Goal: Task Accomplishment & Management: Manage account settings

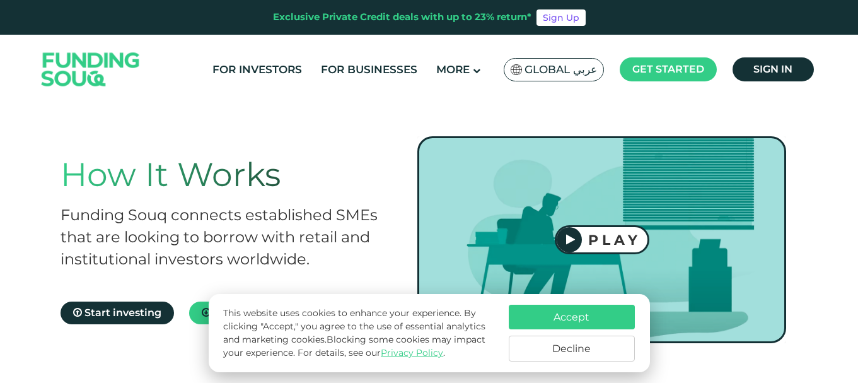
click at [553, 349] on button "Decline" at bounding box center [572, 348] width 126 height 26
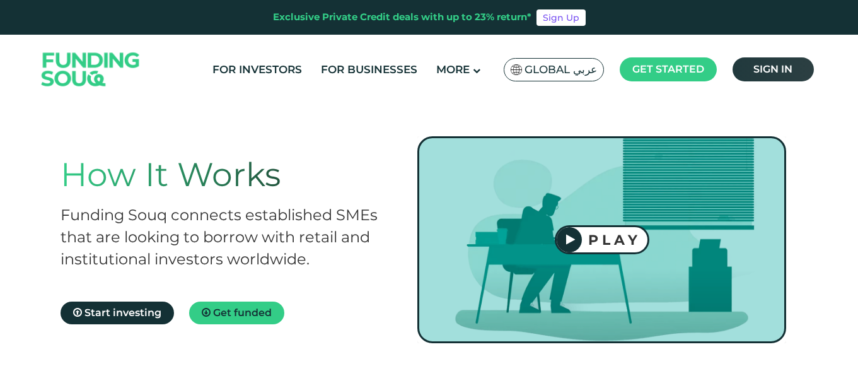
click at [748, 67] on link "Sign in" at bounding box center [773, 69] width 81 height 24
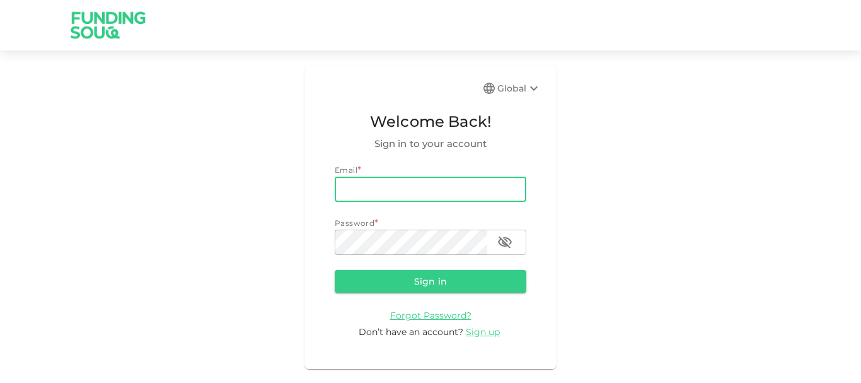
type input "[EMAIL_ADDRESS][DOMAIN_NAME]"
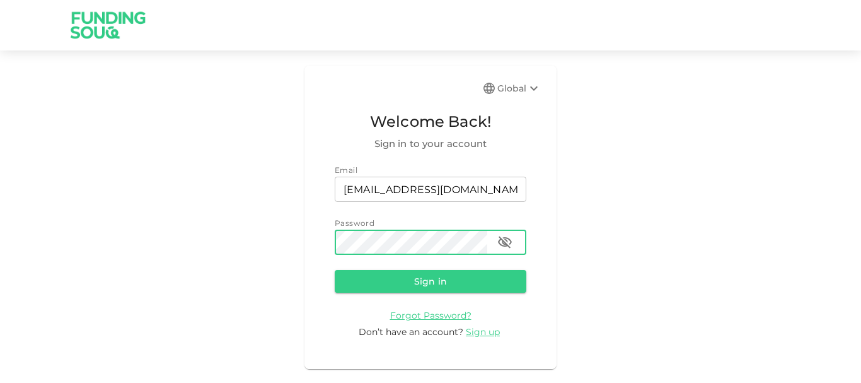
click at [335, 270] on button "Sign in" at bounding box center [431, 281] width 192 height 23
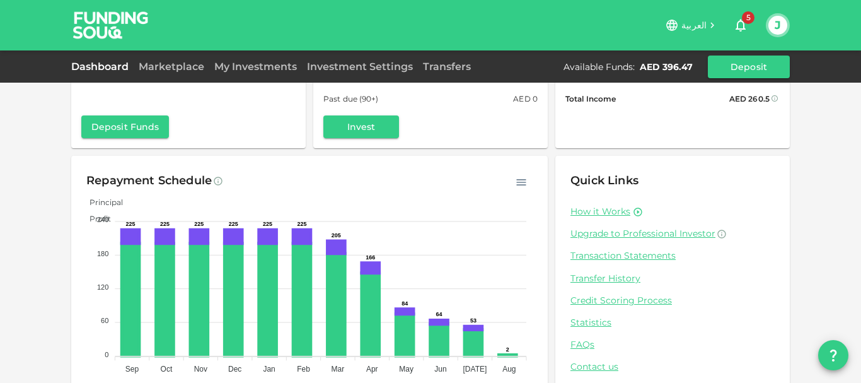
scroll to position [126, 0]
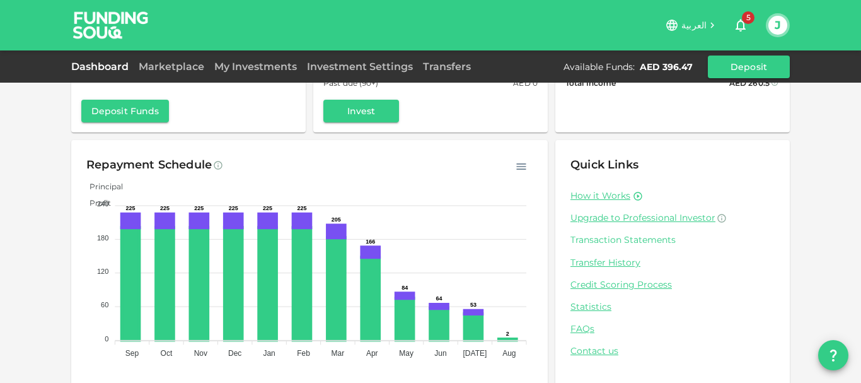
click at [636, 238] on link "Transaction Statements" at bounding box center [673, 240] width 204 height 12
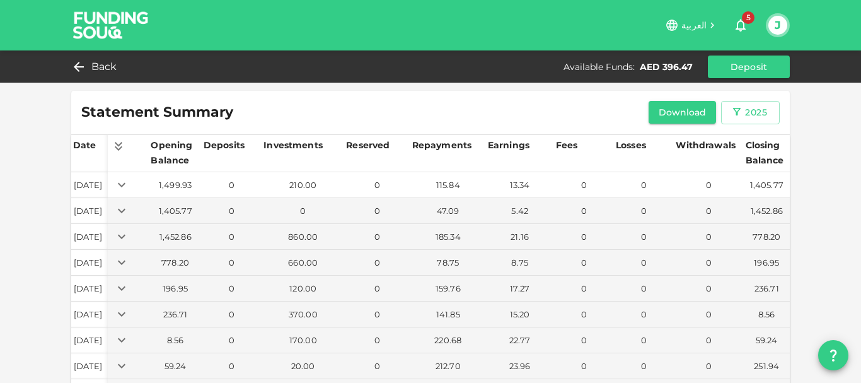
click at [125, 183] on icon "Expand" at bounding box center [122, 184] width 8 height 4
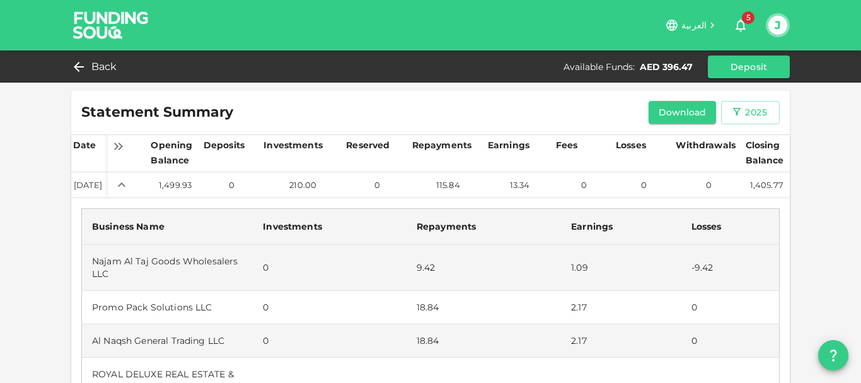
click at [93, 188] on td "Jan 01, 2025" at bounding box center [89, 185] width 37 height 26
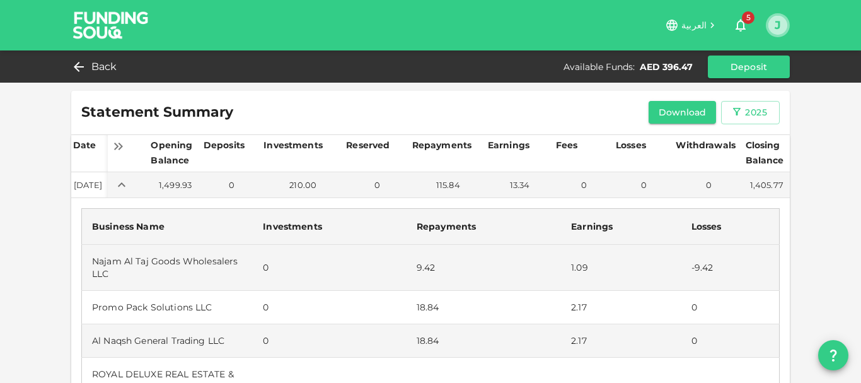
click at [773, 25] on button "J" at bounding box center [777, 25] width 19 height 19
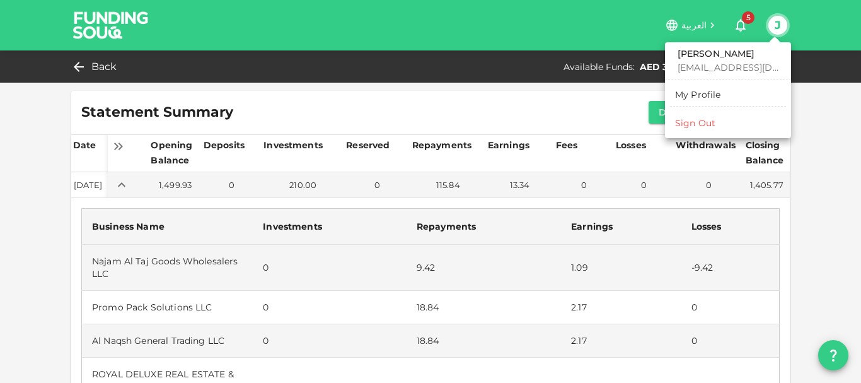
click at [698, 120] on div "Sign Out" at bounding box center [695, 123] width 40 height 13
